Goal: Transaction & Acquisition: Purchase product/service

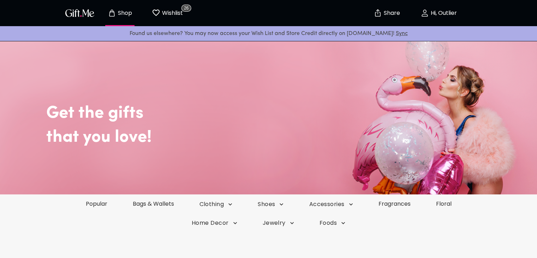
click at [444, 8] on button "Hi, Outlier" at bounding box center [438, 13] width 71 height 23
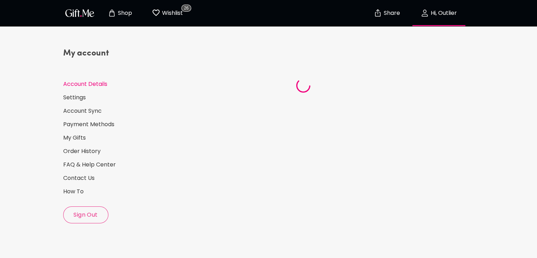
select select "1988"
select select "November"
select select "15"
select select "US"
select select "VA"
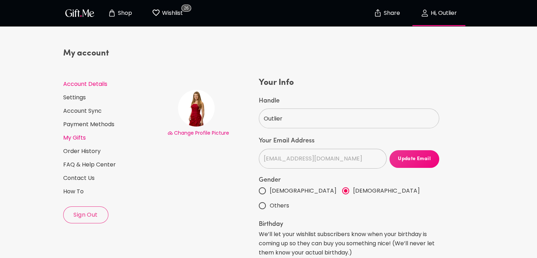
click at [75, 136] on link "My Gifts" at bounding box center [112, 138] width 98 height 8
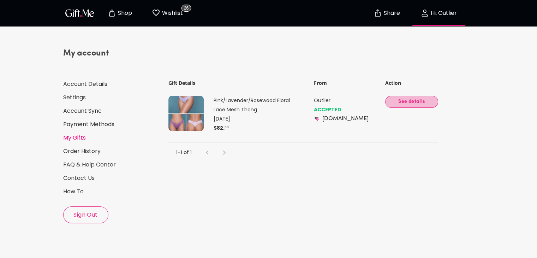
click at [406, 101] on span "See details" at bounding box center [412, 102] width 42 height 8
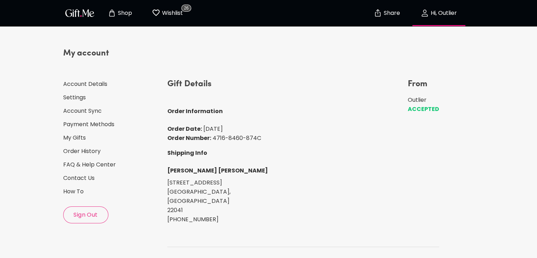
click at [169, 16] on p "Wishlist" at bounding box center [171, 12] width 23 height 9
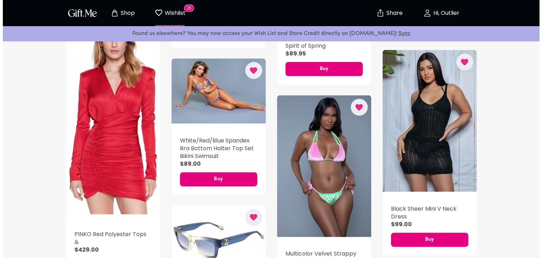
scroll to position [917, 0]
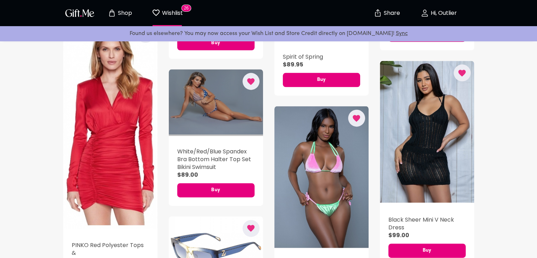
click at [210, 93] on div "button" at bounding box center [216, 102] width 94 height 66
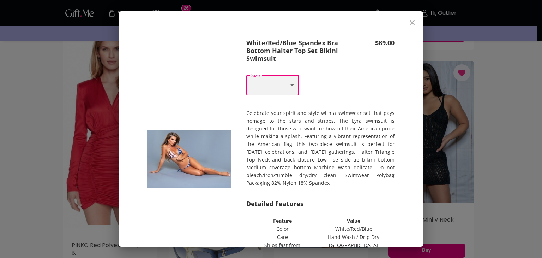
click at [251, 90] on select "Choose One S M L XL" at bounding box center [272, 85] width 53 height 20
select select "S"
click at [246, 75] on select "Choose One S M L XL" at bounding box center [272, 85] width 53 height 20
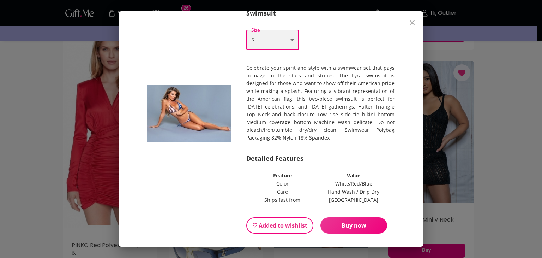
scroll to position [62, 0]
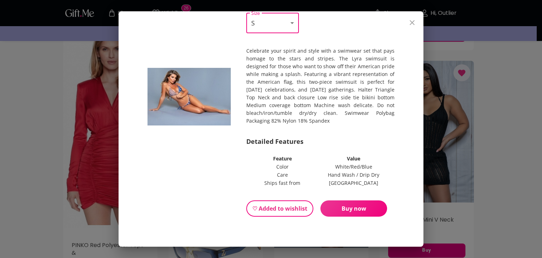
click at [345, 206] on span "Buy now" at bounding box center [353, 208] width 67 height 8
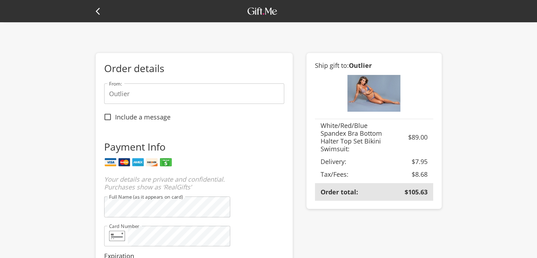
click at [99, 13] on icon at bounding box center [100, 11] width 8 height 8
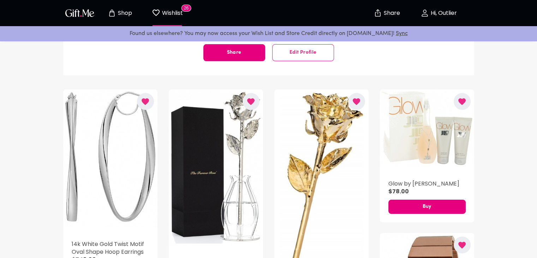
click at [452, 10] on p "Hi, Outlier" at bounding box center [443, 13] width 28 height 6
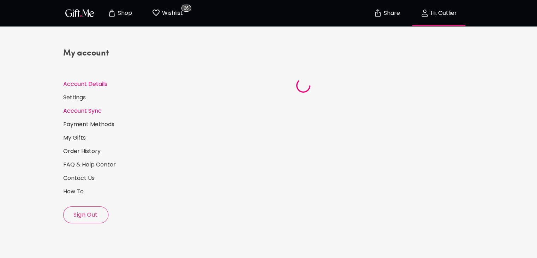
select select "1988"
select select "November"
select select "15"
select select "US"
select select "VA"
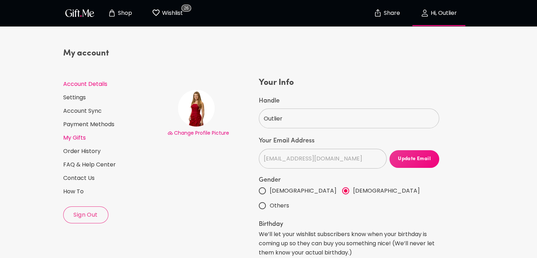
click at [66, 134] on link "My Gifts" at bounding box center [112, 138] width 98 height 8
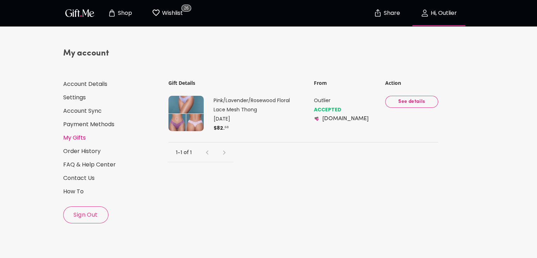
click at [414, 101] on span "See details" at bounding box center [412, 102] width 42 height 8
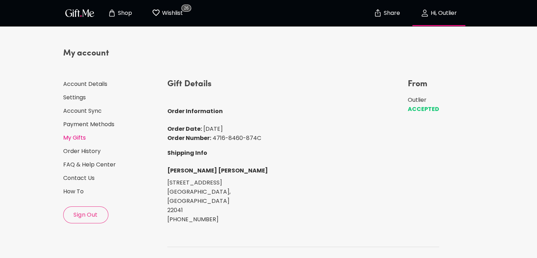
click at [77, 136] on link "My Gifts" at bounding box center [112, 138] width 98 height 8
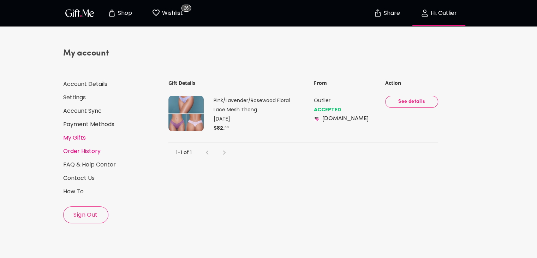
click at [80, 154] on link "Order History" at bounding box center [112, 151] width 98 height 8
click at [412, 105] on span "See details" at bounding box center [411, 102] width 41 height 8
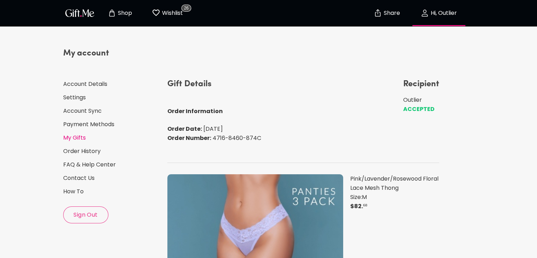
click at [76, 137] on link "My Gifts" at bounding box center [112, 138] width 98 height 8
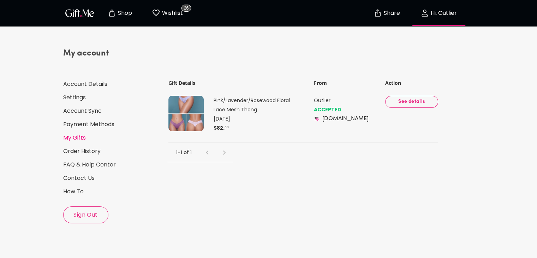
click at [412, 98] on span "See details" at bounding box center [412, 102] width 42 height 8
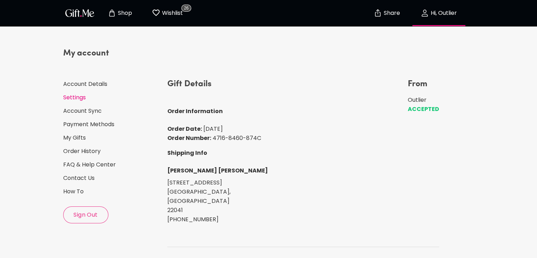
click at [67, 97] on link "Settings" at bounding box center [112, 97] width 98 height 8
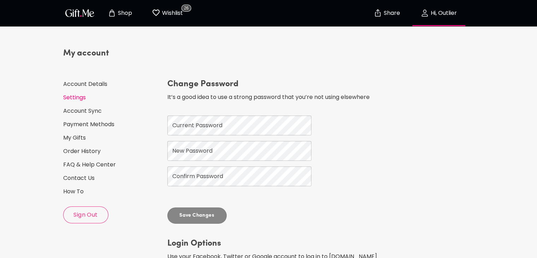
click at [73, 89] on div "My account Account Details Settings Account Sync Payment Methods My Gifts Order…" at bounding box center [112, 135] width 98 height 175
click at [75, 86] on link "Account Details" at bounding box center [112, 84] width 98 height 8
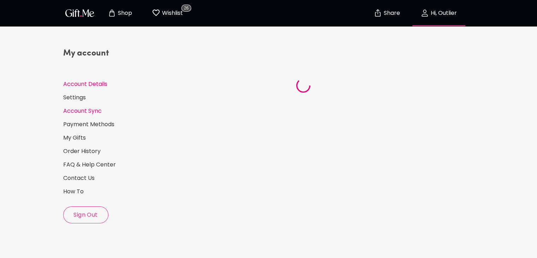
select select "1988"
select select "November"
select select "15"
select select "US"
select select "VA"
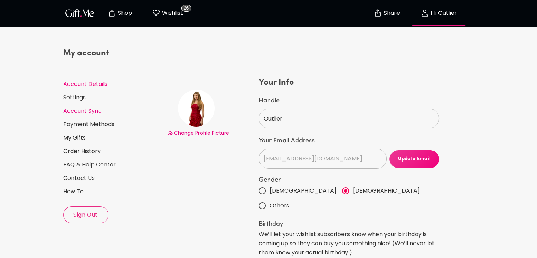
click at [72, 114] on link "Account Sync" at bounding box center [112, 111] width 98 height 8
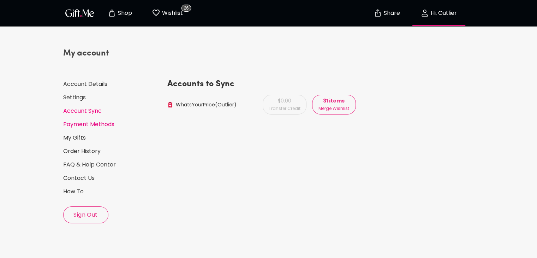
click at [71, 123] on link "Payment Methods" at bounding box center [112, 124] width 98 height 8
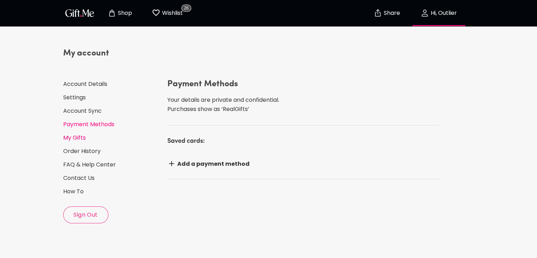
click at [71, 137] on link "My Gifts" at bounding box center [112, 138] width 98 height 8
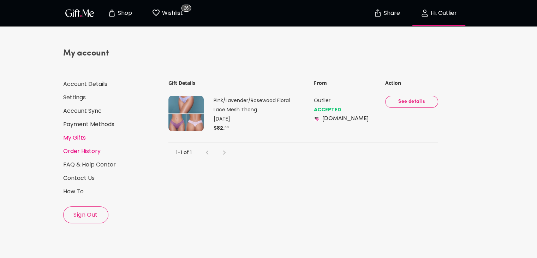
click at [69, 149] on link "Order History" at bounding box center [112, 151] width 98 height 8
click at [407, 101] on span "See details" at bounding box center [411, 102] width 41 height 8
